Goal: Task Accomplishment & Management: Manage account settings

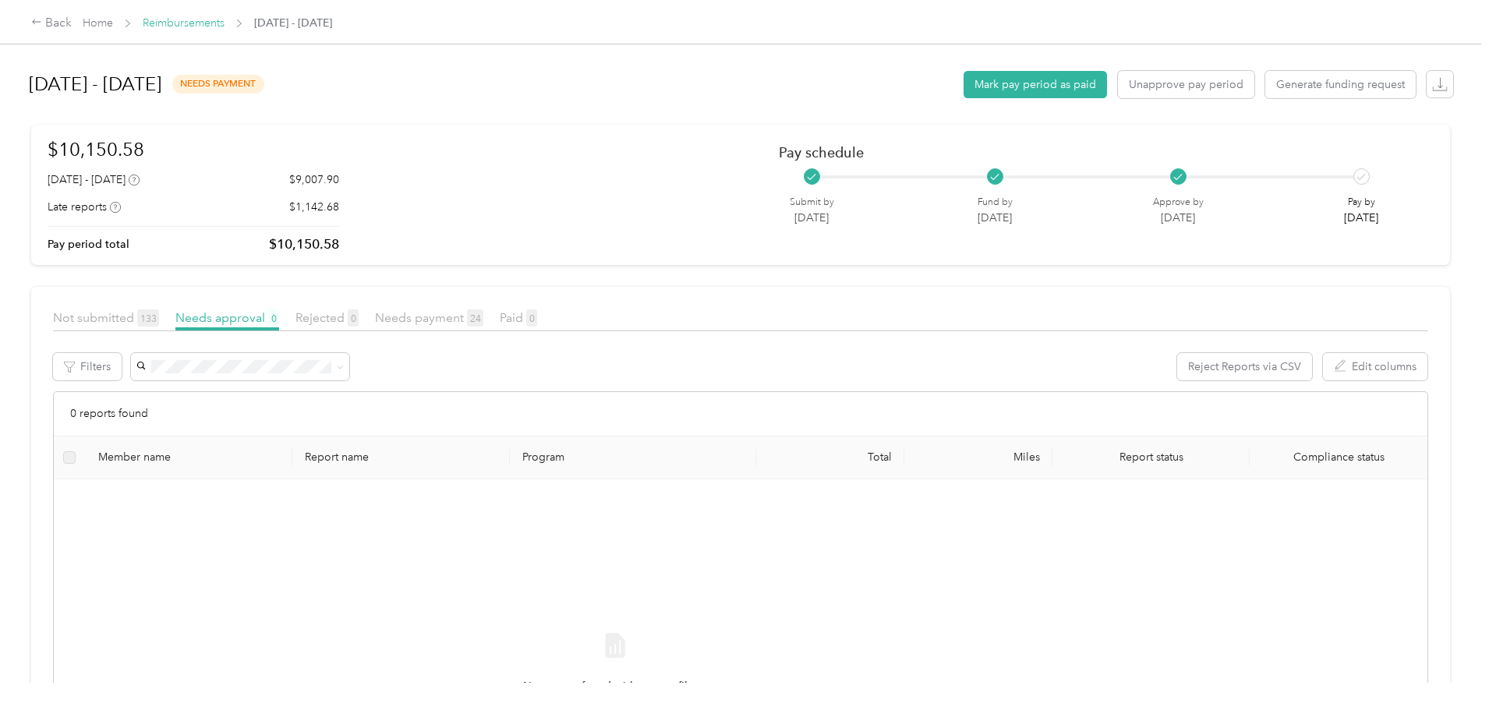
click at [224, 19] on link "Reimbursements" at bounding box center [184, 22] width 82 height 13
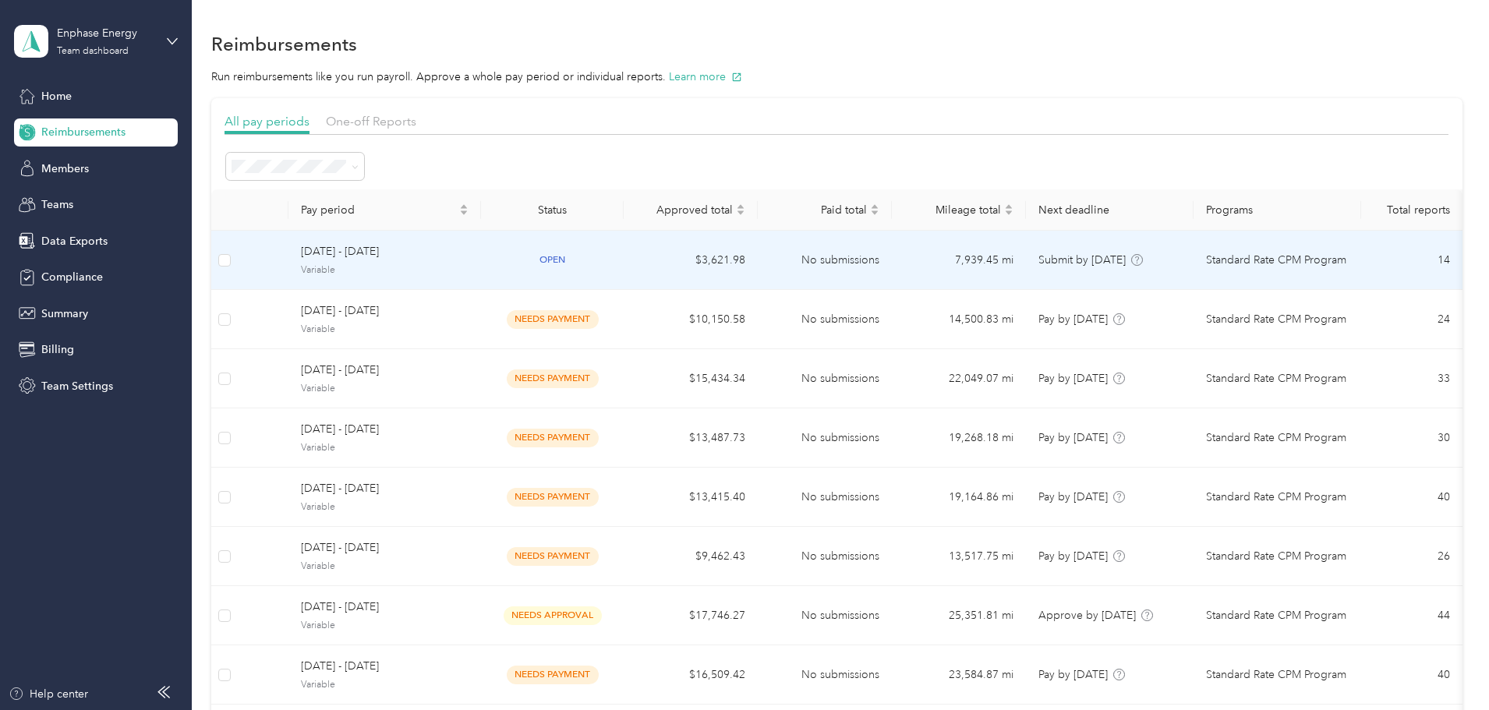
click at [758, 259] on td "$3,621.98" at bounding box center [691, 260] width 134 height 59
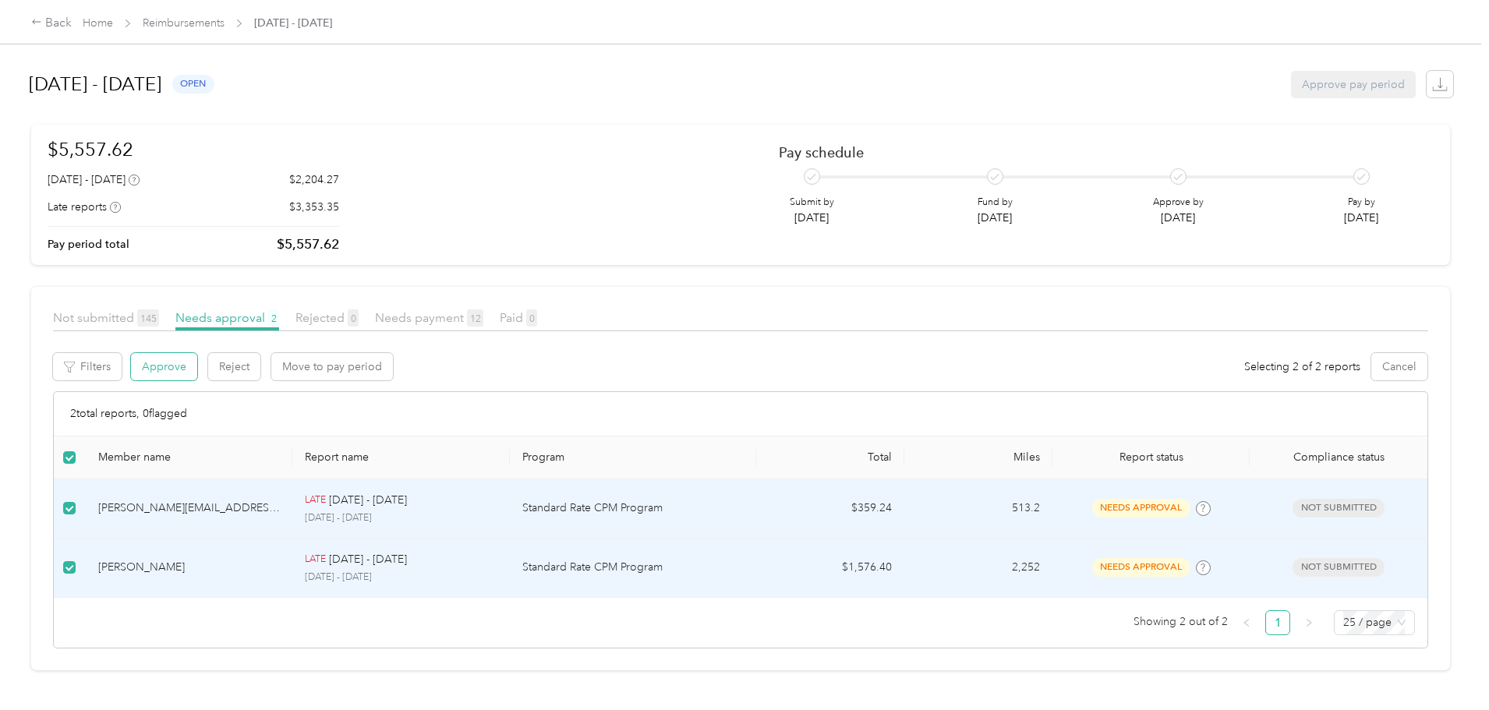
click at [197, 372] on button "Approve" at bounding box center [164, 366] width 66 height 27
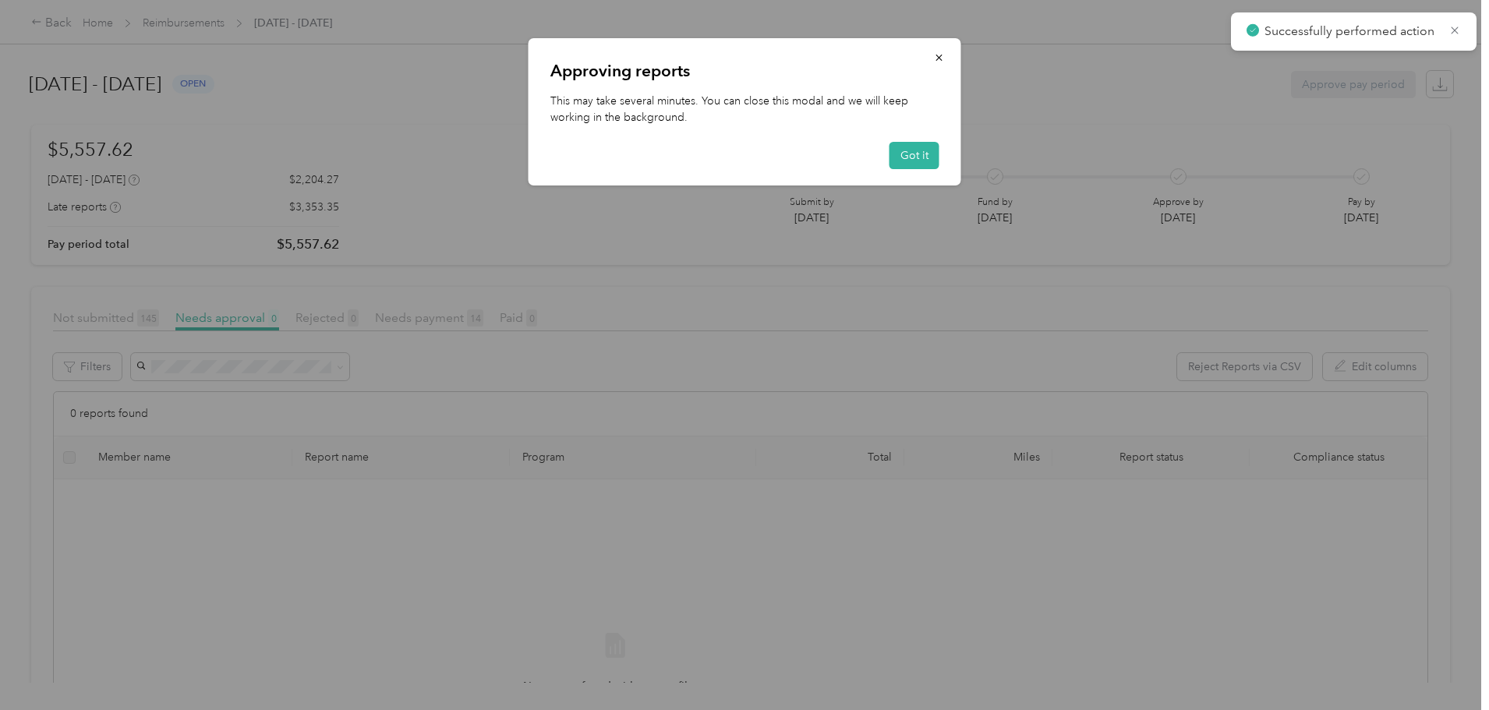
click at [881, 150] on div "Got it" at bounding box center [744, 155] width 389 height 27
click at [912, 150] on button "Got it" at bounding box center [914, 155] width 50 height 27
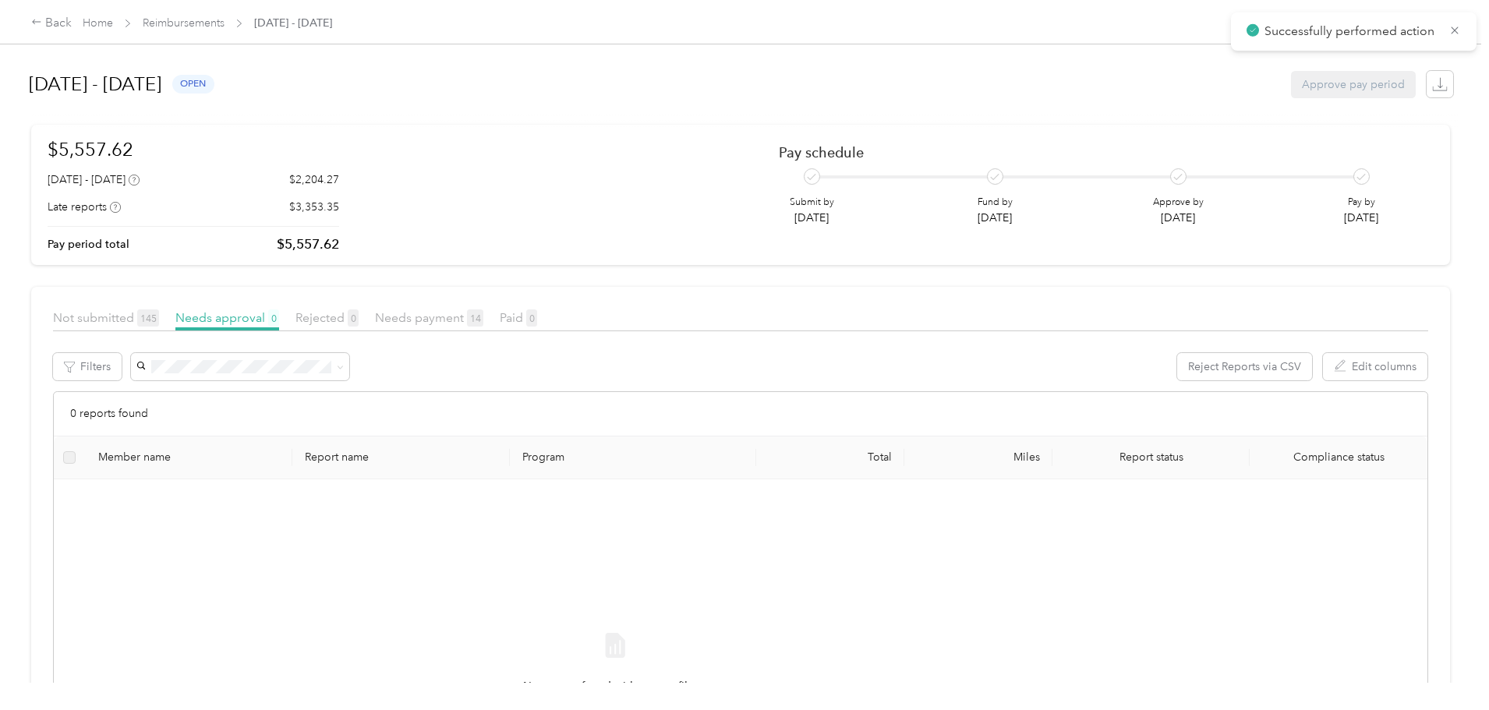
click at [224, 15] on span "Reimbursements" at bounding box center [184, 23] width 82 height 16
click at [224, 27] on link "Reimbursements" at bounding box center [184, 22] width 82 height 13
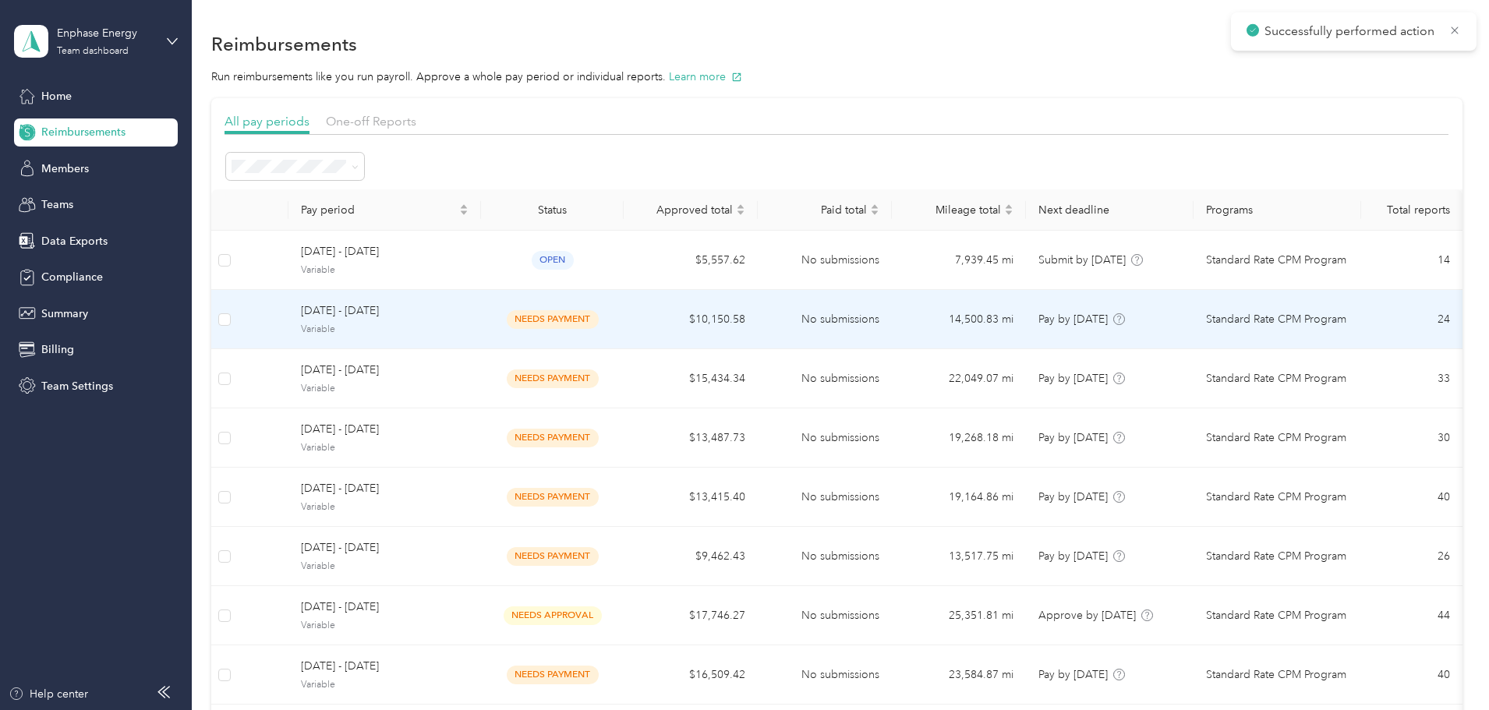
click at [758, 318] on td "$10,150.58" at bounding box center [691, 319] width 134 height 59
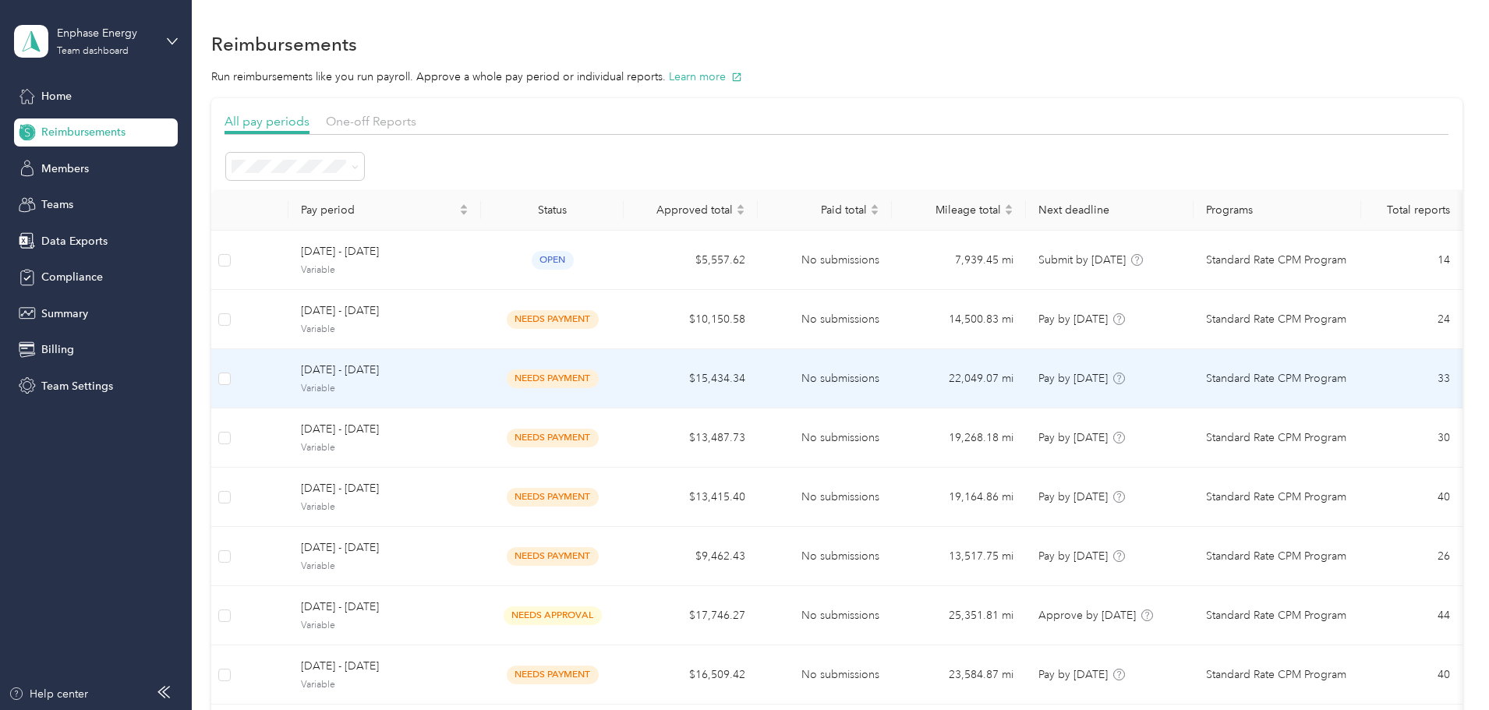
click at [758, 382] on td "$15,434.34" at bounding box center [691, 378] width 134 height 59
